Goal: Communication & Community: Share content

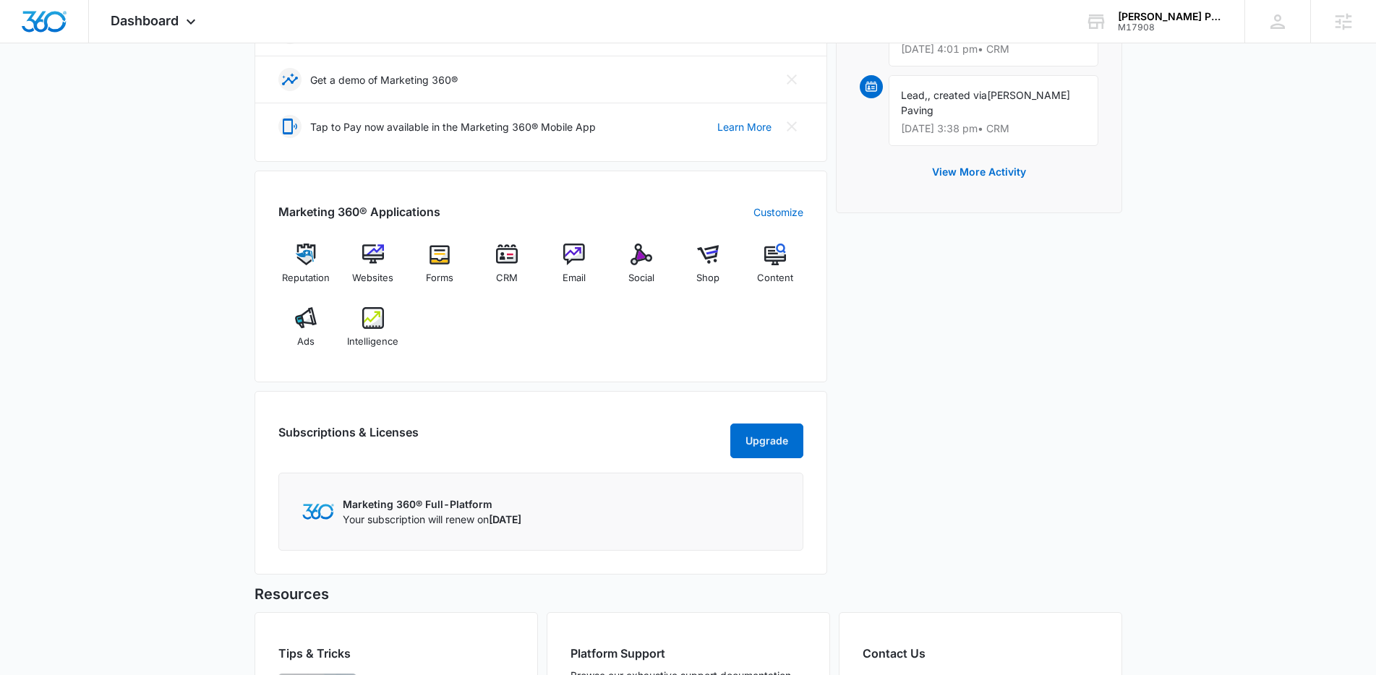
scroll to position [492, 0]
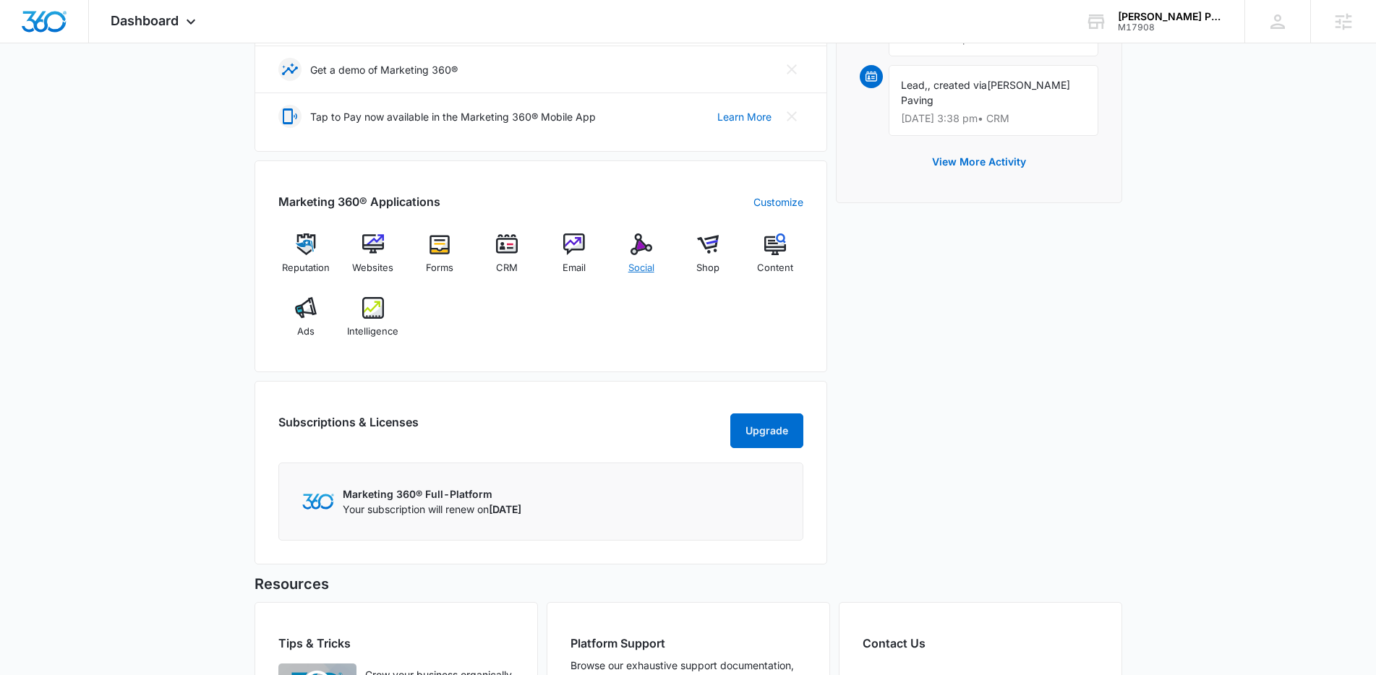
click at [643, 275] on div "Social" at bounding box center [641, 260] width 56 height 52
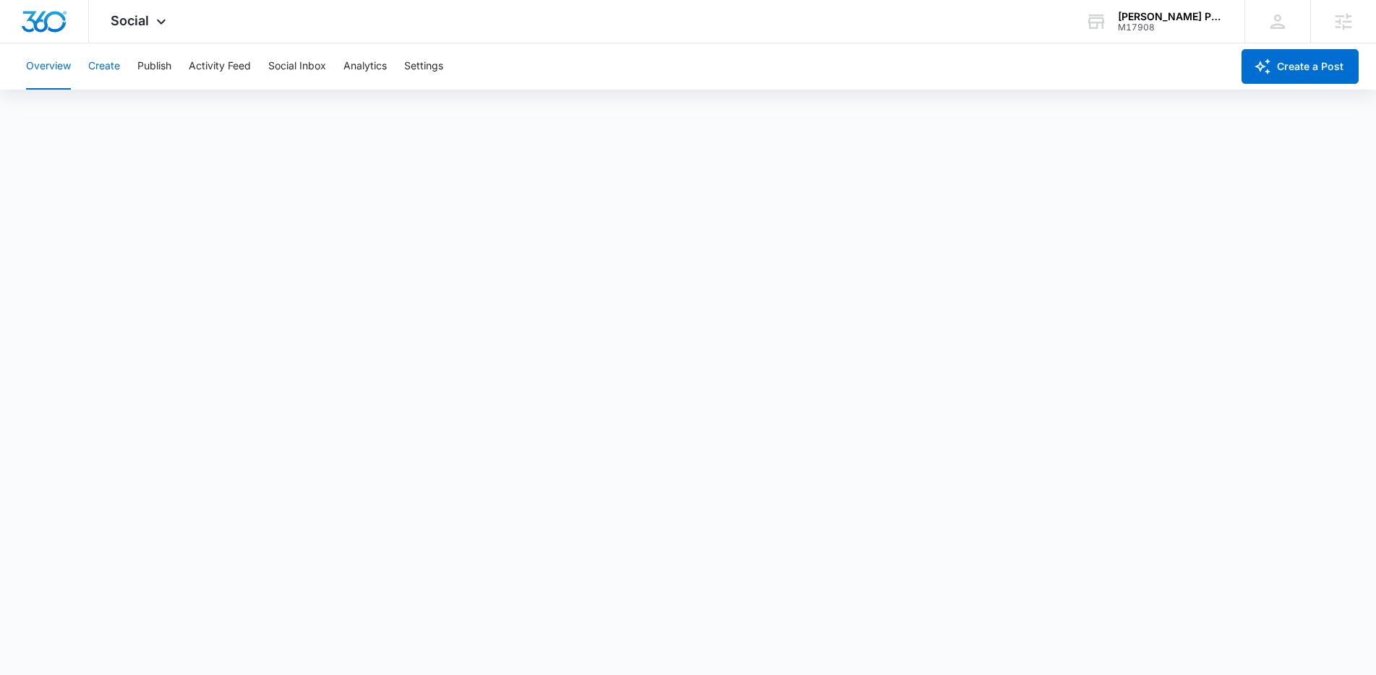
click at [114, 72] on button "Create" at bounding box center [104, 66] width 32 height 46
click at [146, 80] on button "Publish" at bounding box center [154, 66] width 34 height 46
